Goal: Communication & Community: Answer question/provide support

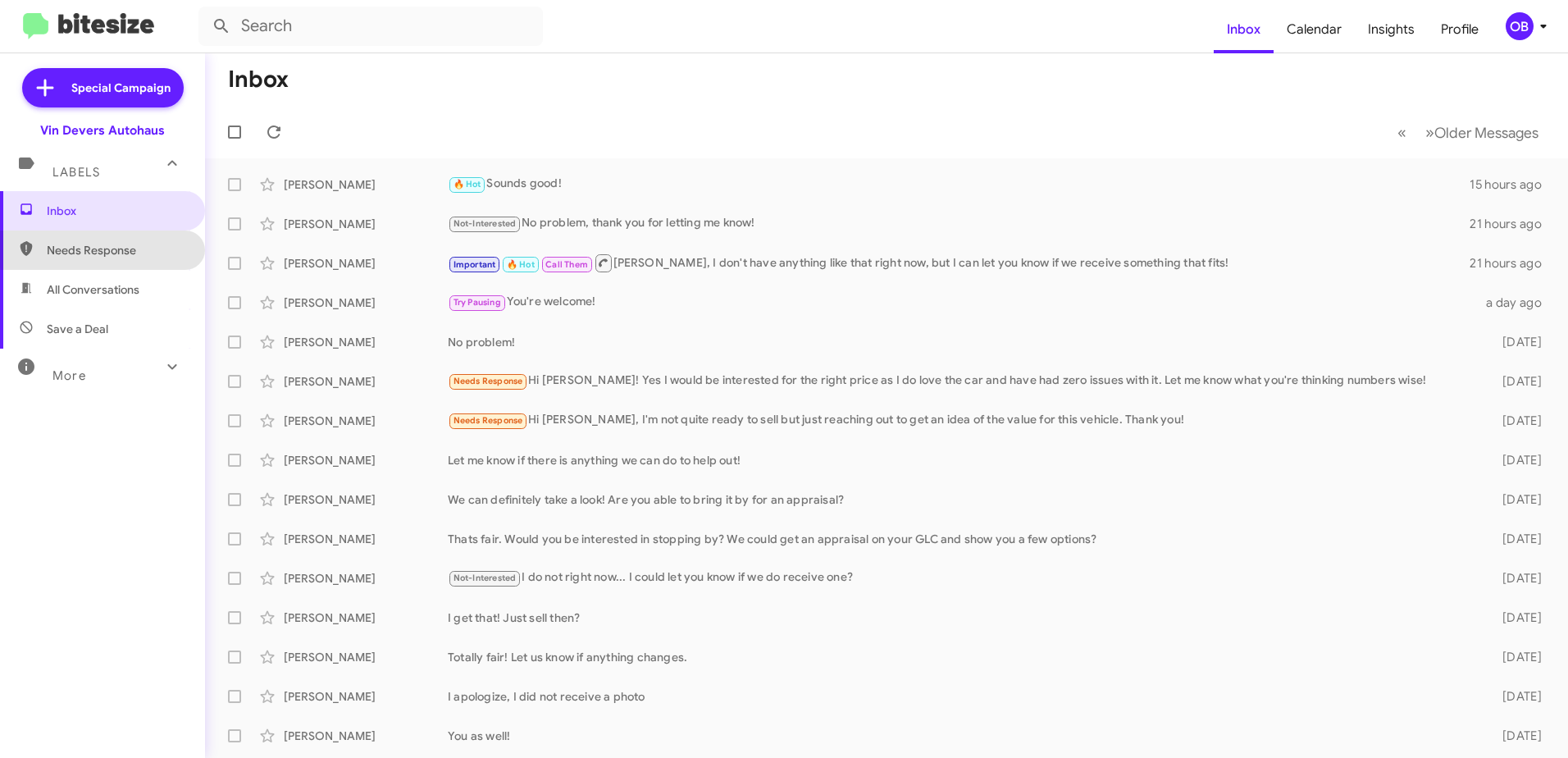
click at [113, 250] on span "Needs Response" at bounding box center [116, 251] width 139 height 17
type input "in:needs-response"
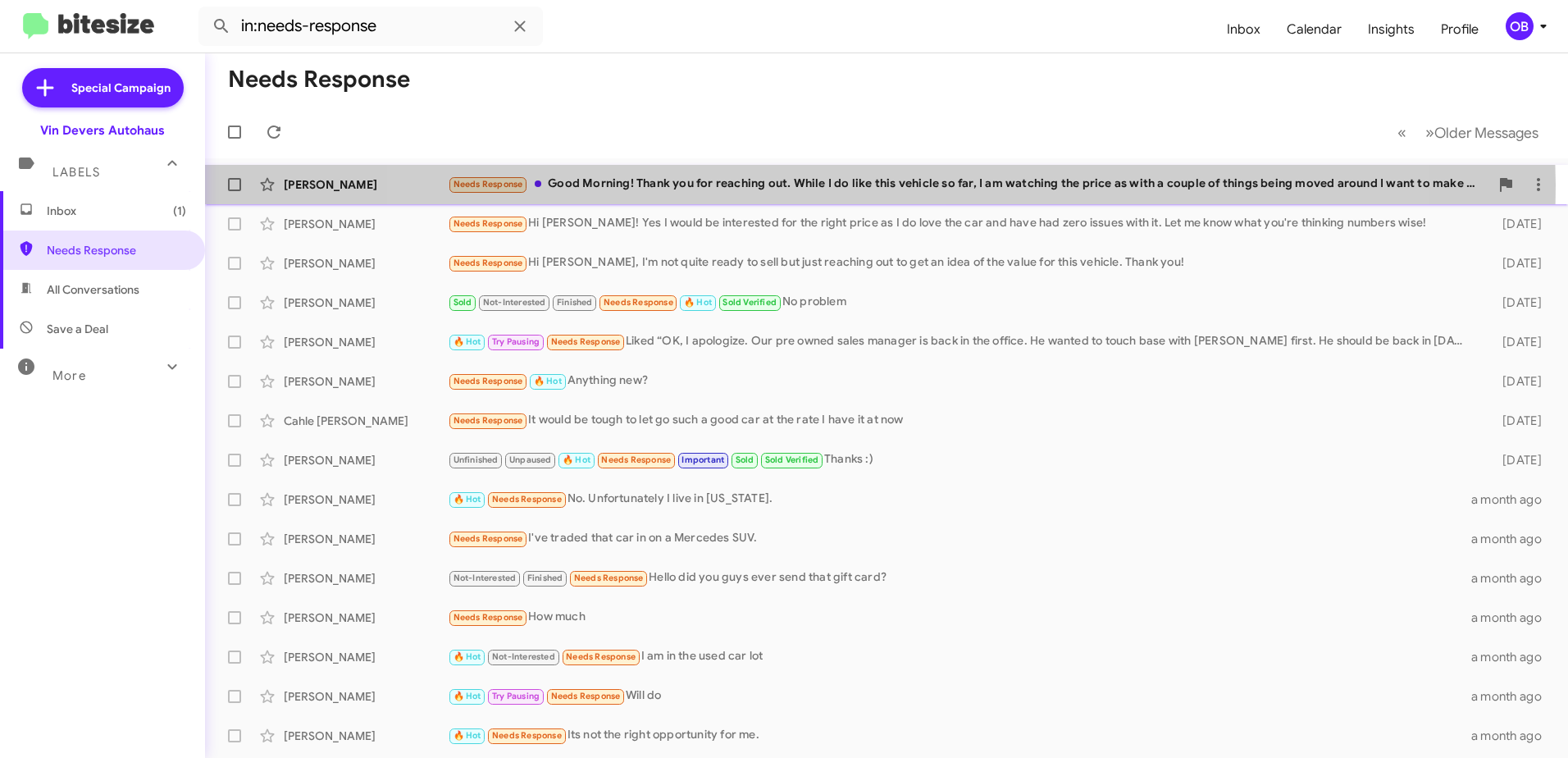
click at [867, 184] on div "Needs Response Good Morning! Thank you for reaching out. While I do like this v…" at bounding box center [968, 184] width 1042 height 19
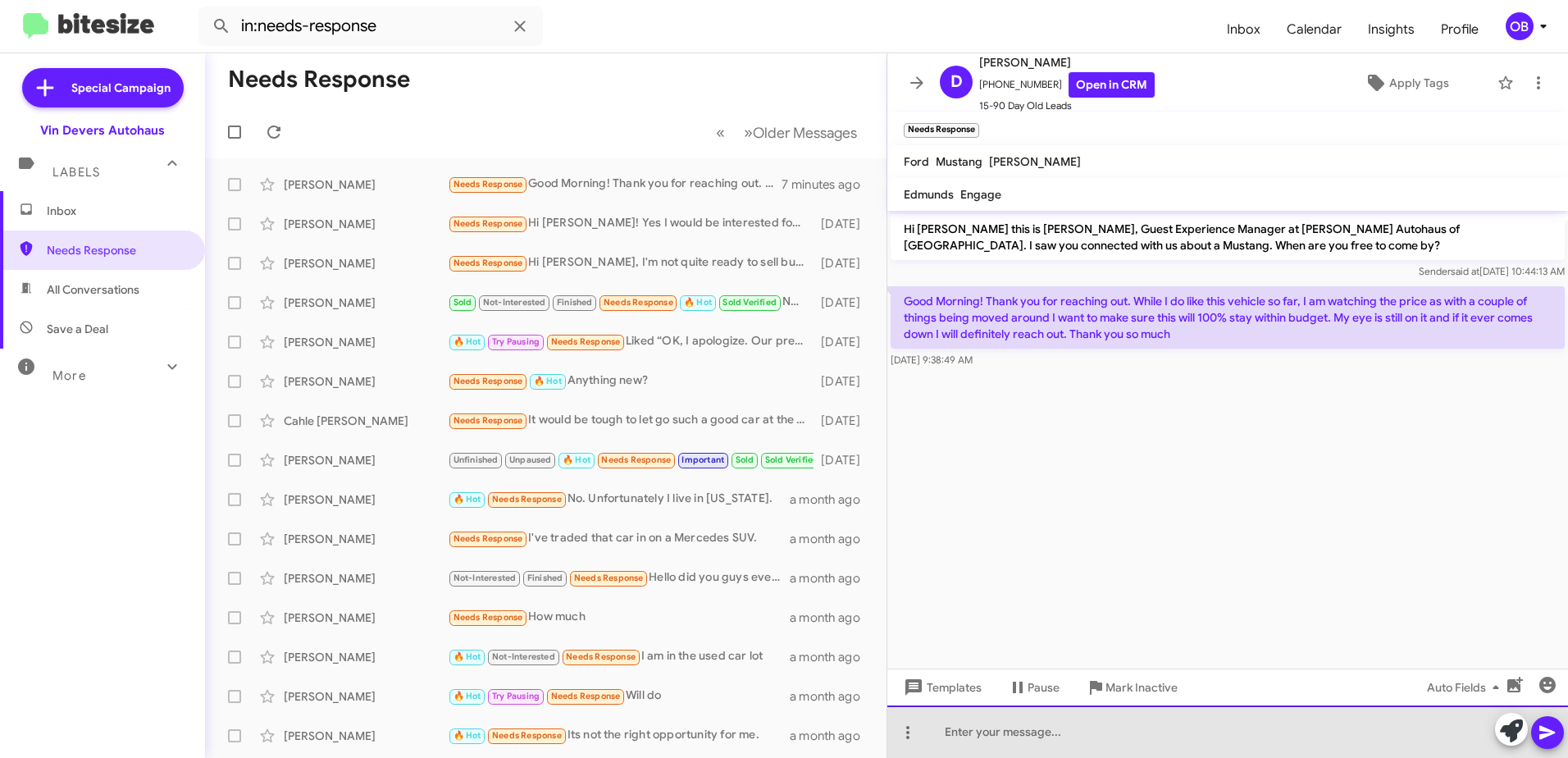
click at [1007, 741] on div at bounding box center [1228, 732] width 681 height 53
drag, startPoint x: 1179, startPoint y: 735, endPoint x: 1015, endPoint y: 729, distance: 164.1
click at [1015, 729] on div "No problem! Thank you for letting me know. Is there a price you wanted to be at?" at bounding box center [1228, 732] width 681 height 53
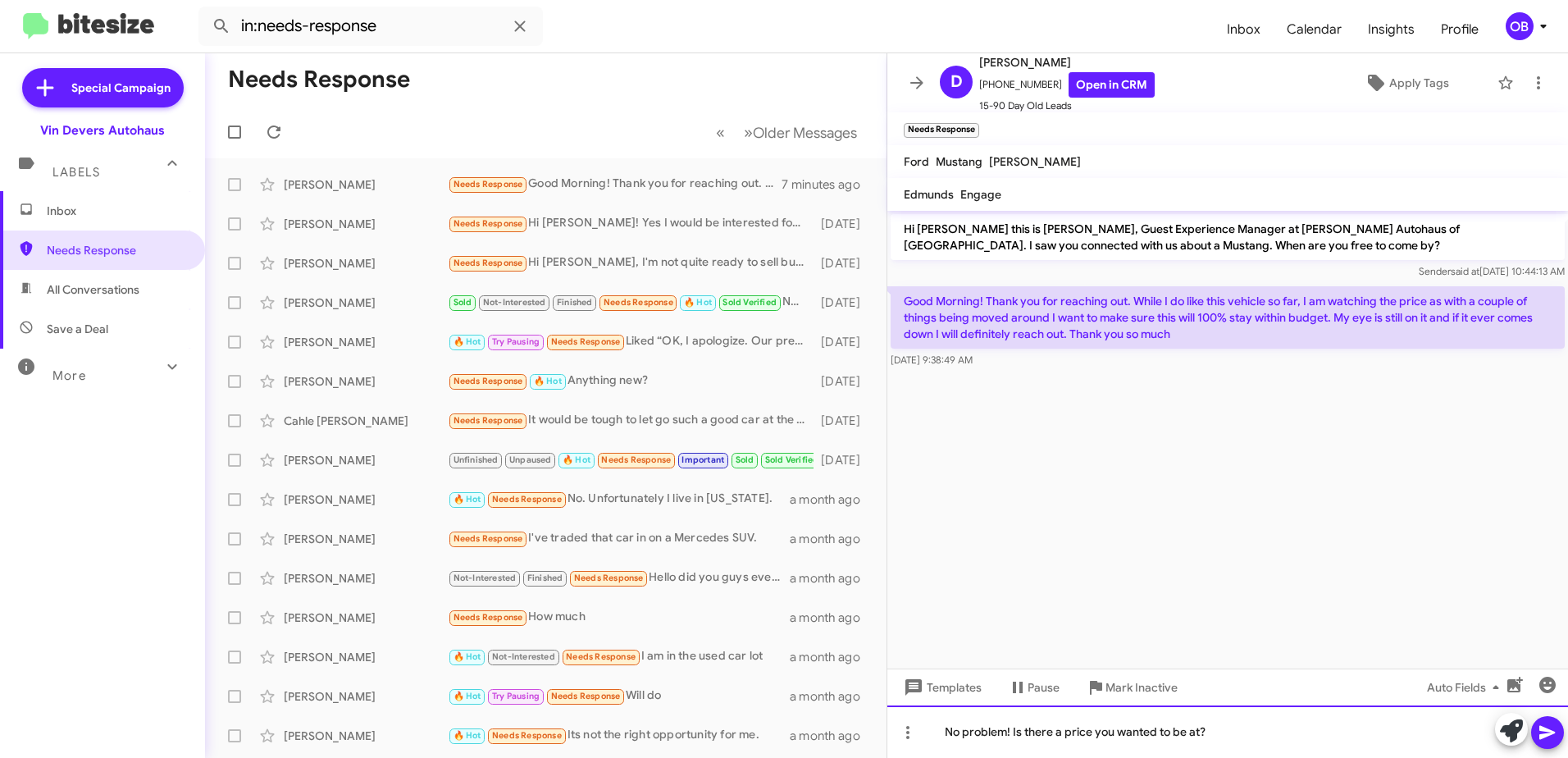
click at [1229, 726] on div "No problem! Is there a price you wanted to be at?" at bounding box center [1228, 732] width 681 height 53
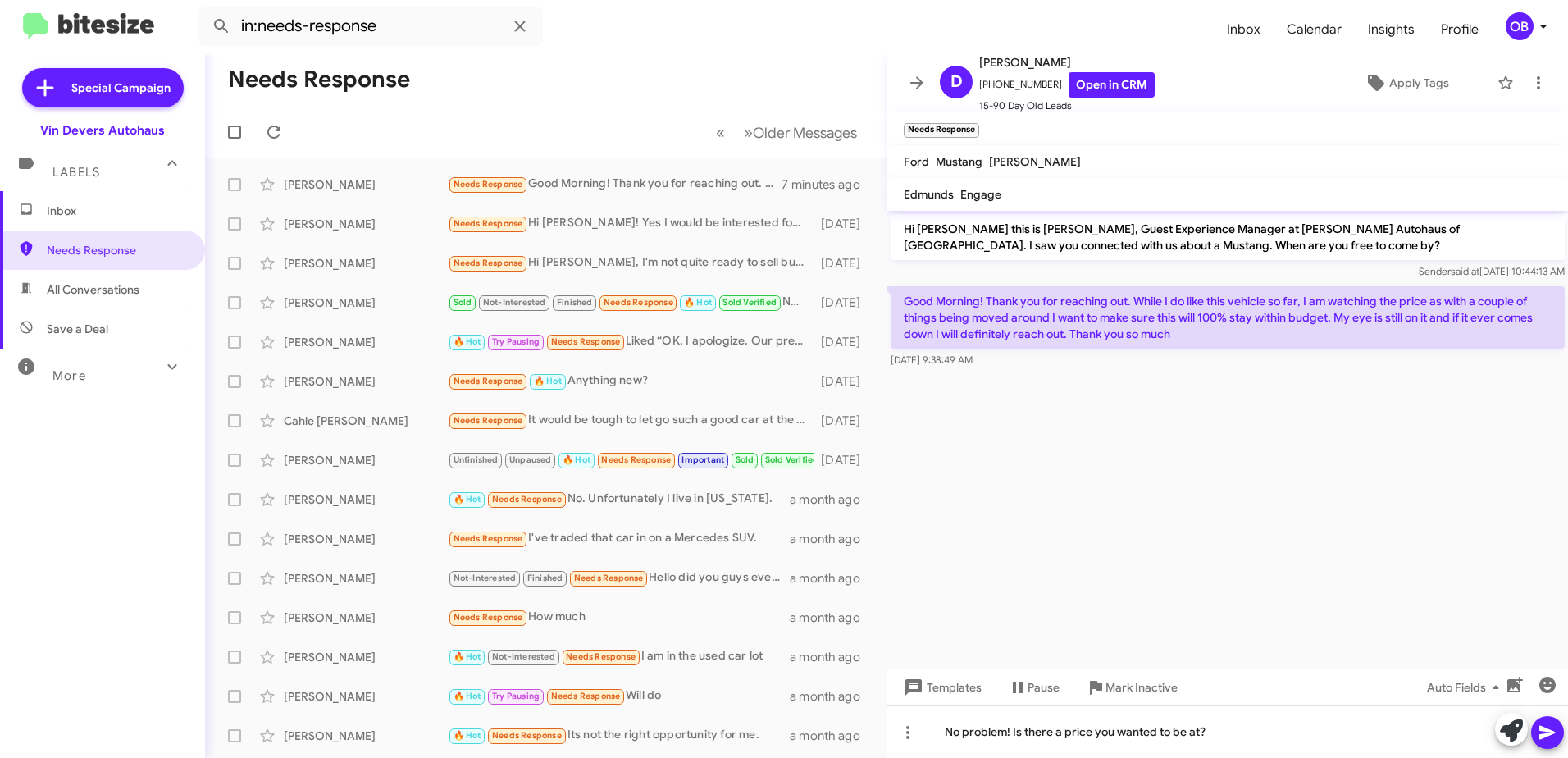
click at [1545, 727] on icon at bounding box center [1547, 732] width 19 height 19
